Goal: Task Accomplishment & Management: Use online tool/utility

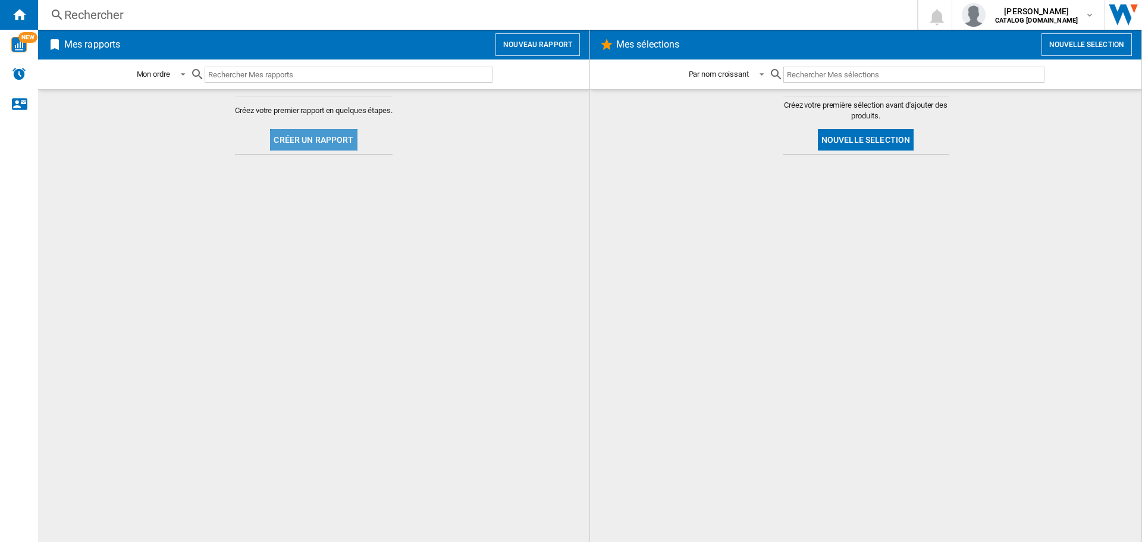
click at [342, 129] on button "Créer un rapport" at bounding box center [313, 139] width 87 height 21
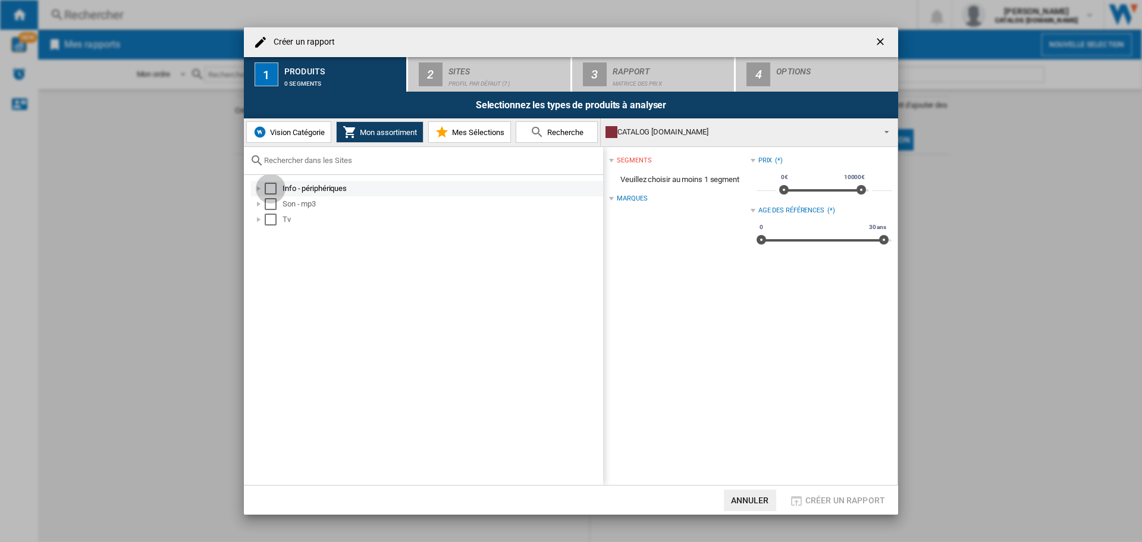
click at [275, 186] on div "Select" at bounding box center [271, 189] width 12 height 12
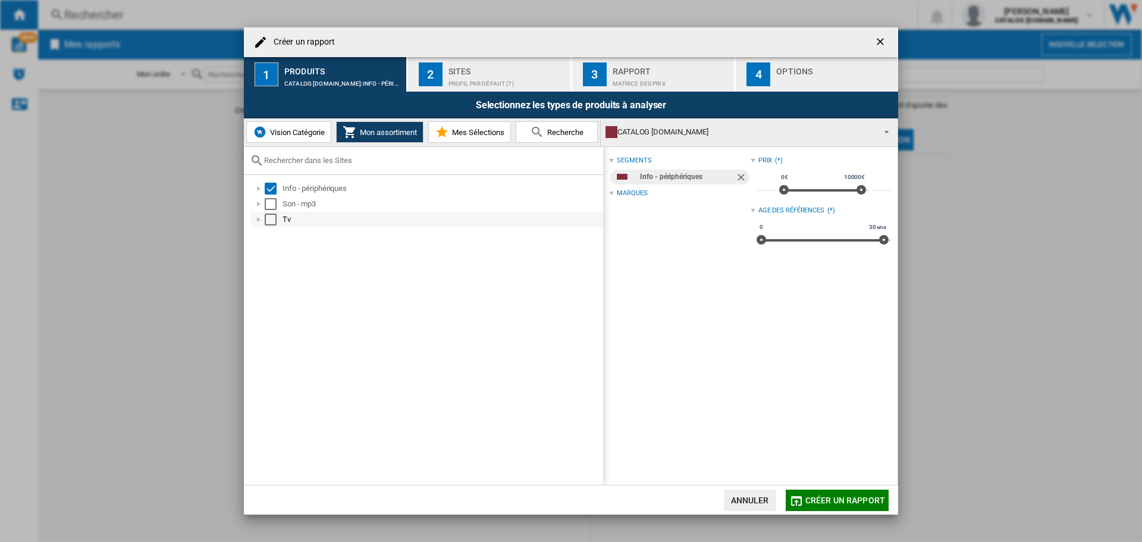
click at [271, 206] on div "Select" at bounding box center [271, 204] width 12 height 12
click at [270, 221] on div "Select" at bounding box center [271, 220] width 12 height 12
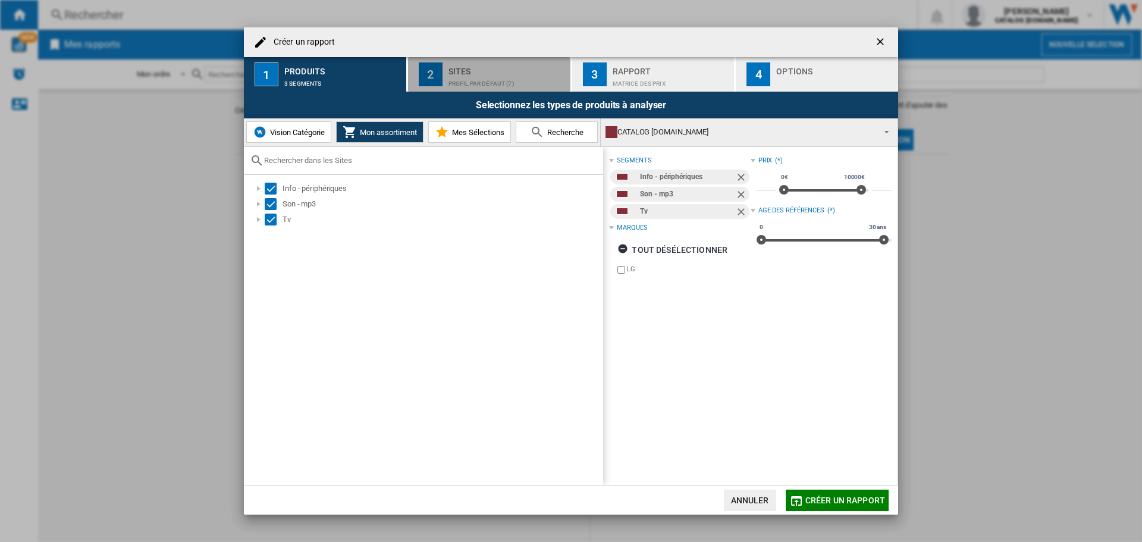
click at [470, 81] on div "Profil par défaut (7)" at bounding box center [507, 80] width 117 height 12
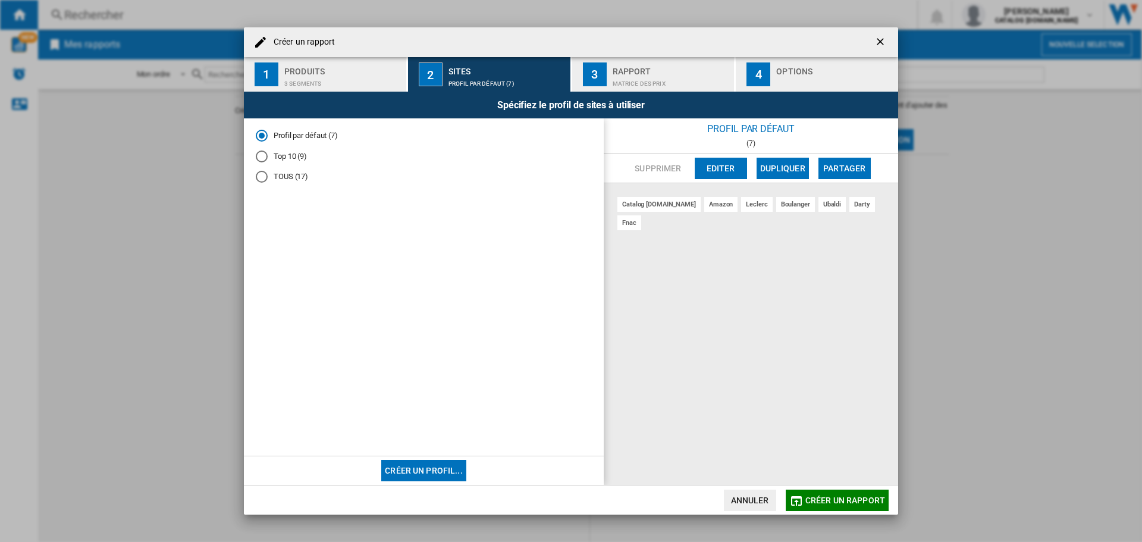
click at [658, 71] on div "Rapport" at bounding box center [671, 68] width 117 height 12
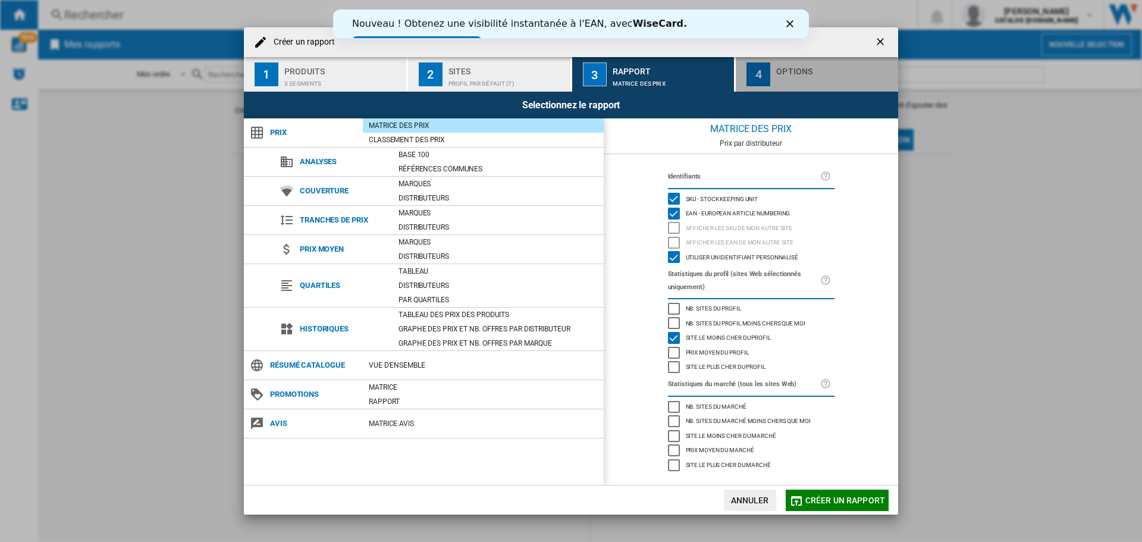
click at [797, 71] on div "Options" at bounding box center [835, 68] width 117 height 12
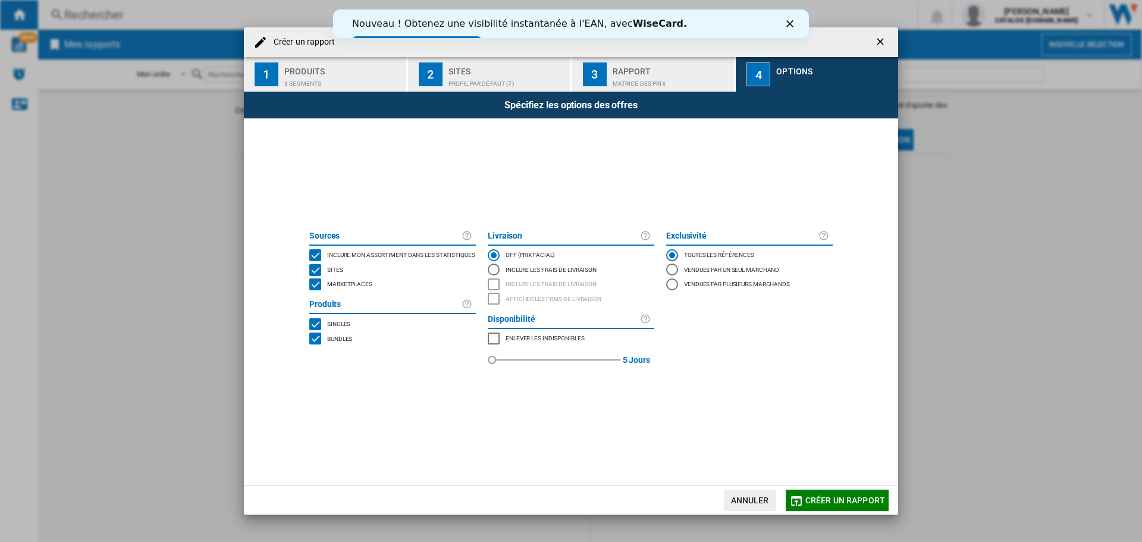
click at [319, 284] on div "MARKETPLACES" at bounding box center [315, 284] width 12 height 12
click at [813, 496] on button "Créer un rapport" at bounding box center [837, 500] width 103 height 21
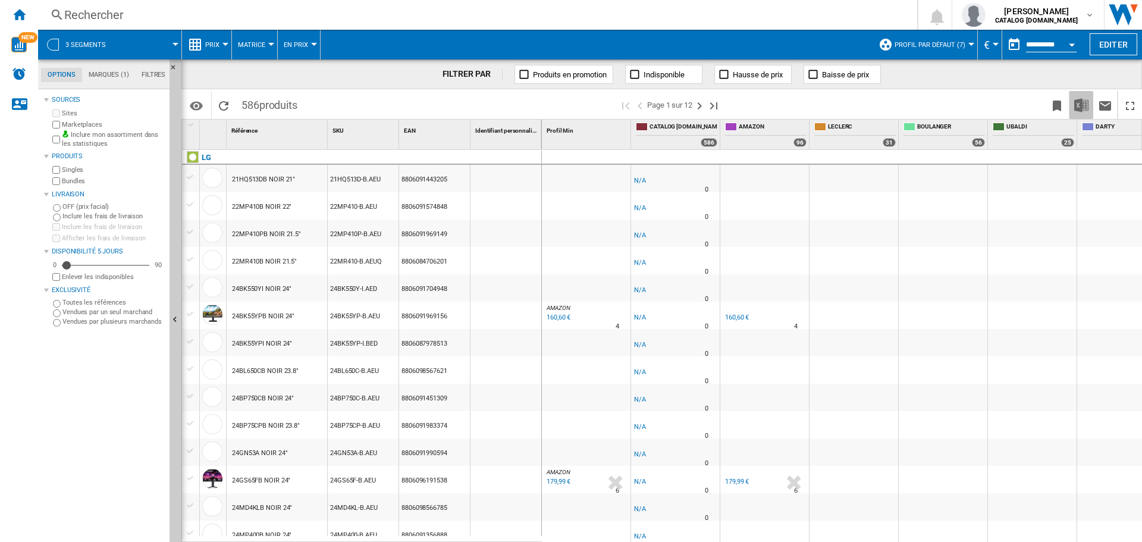
click at [1084, 106] on img "Télécharger au format Excel" at bounding box center [1082, 105] width 14 height 14
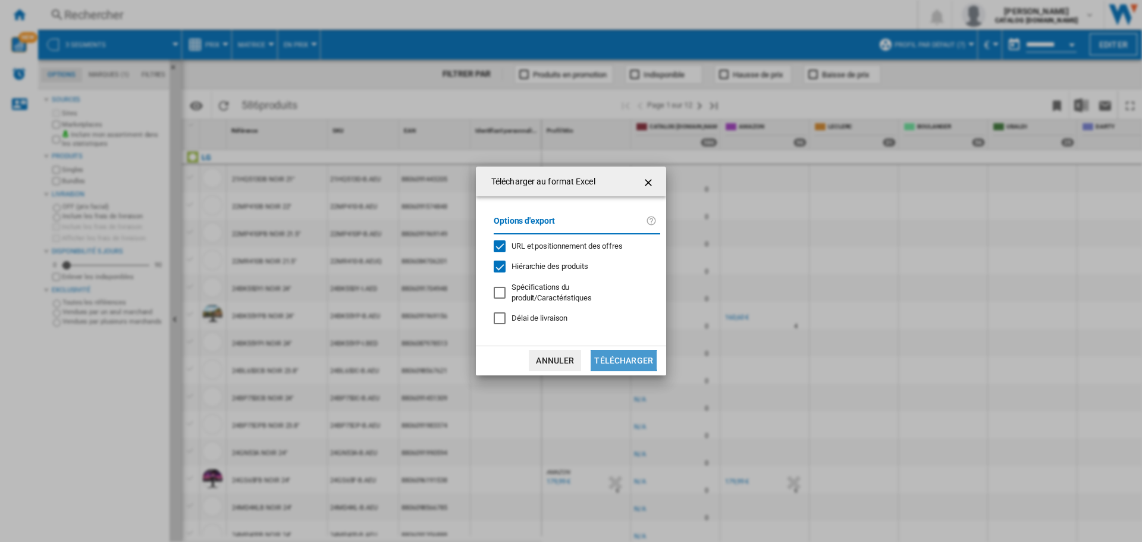
click at [619, 357] on button "Télécharger" at bounding box center [624, 360] width 66 height 21
